Goal: Complete application form

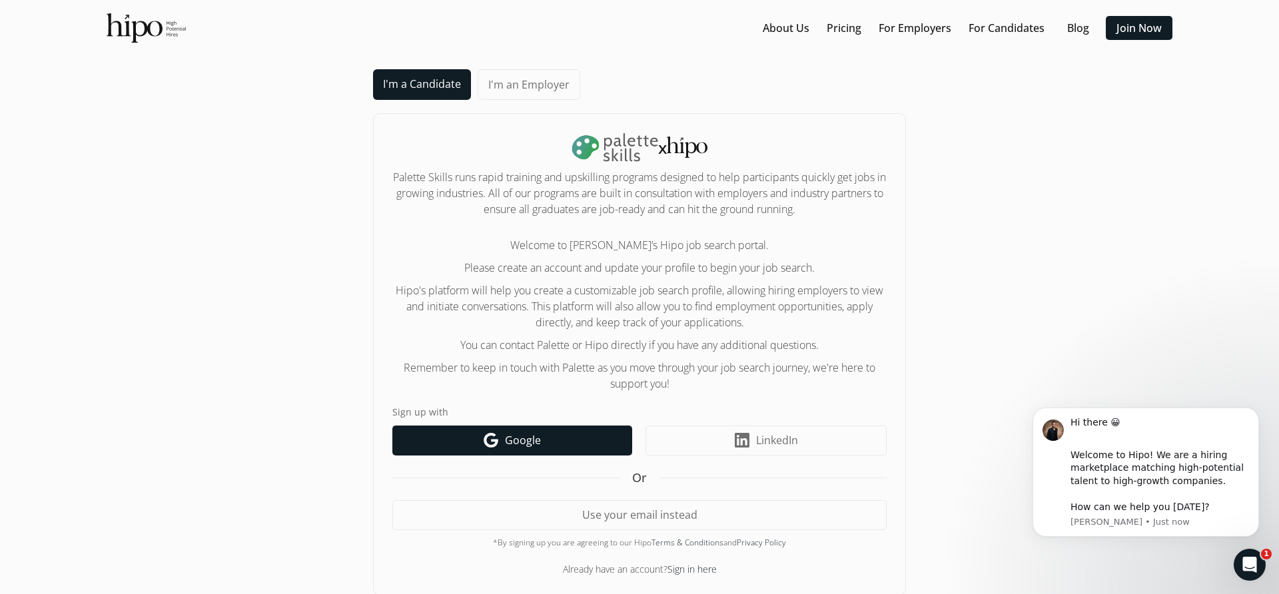
click at [492, 442] on icon "Google icon" at bounding box center [491, 440] width 15 height 15
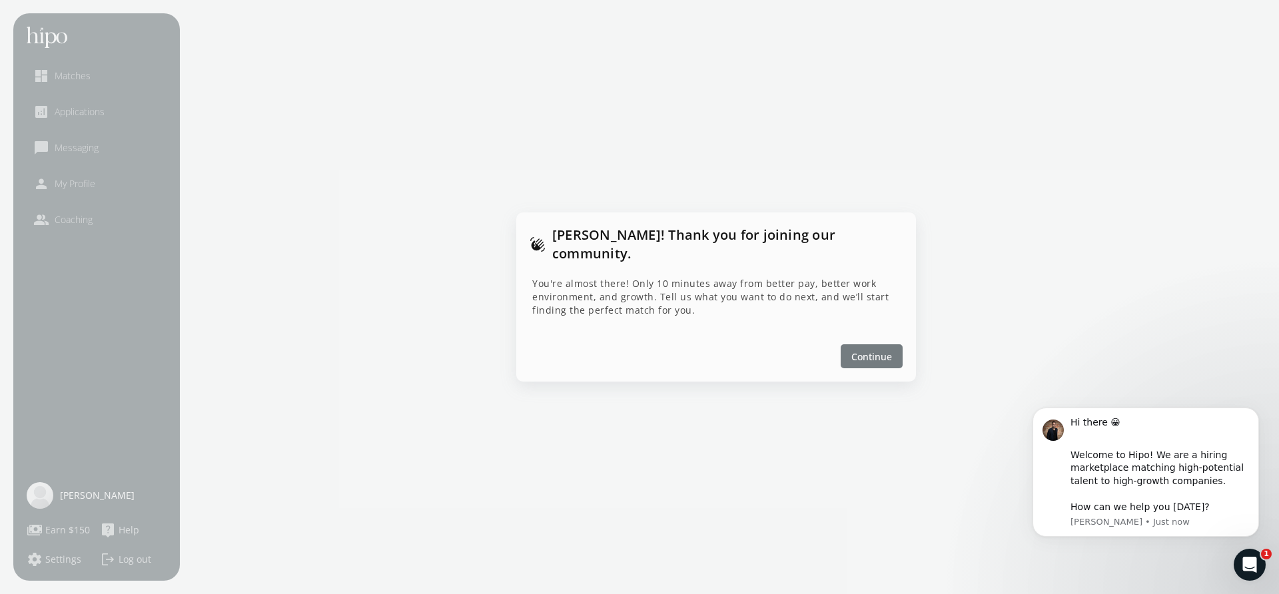
click at [856, 350] on span "Continue" at bounding box center [871, 357] width 41 height 14
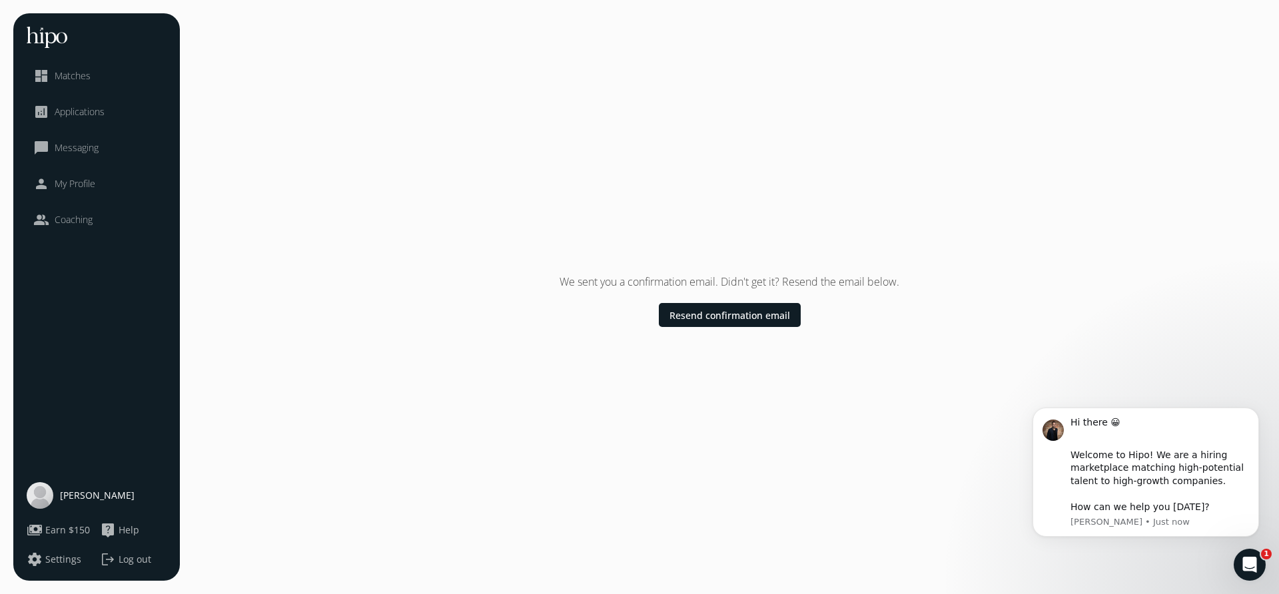
click at [1265, 119] on div "We sent you a confirmation email. Didn't get it? Resend the email below. Resend…" at bounding box center [729, 297] width 1072 height 568
